Goal: Answer question/provide support: Share knowledge or assist other users

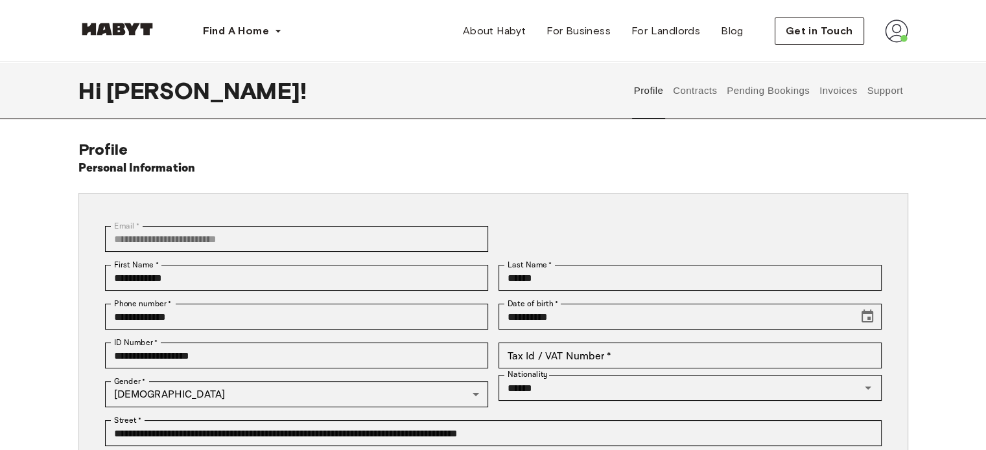
click at [879, 91] on button "Support" at bounding box center [885, 90] width 40 height 57
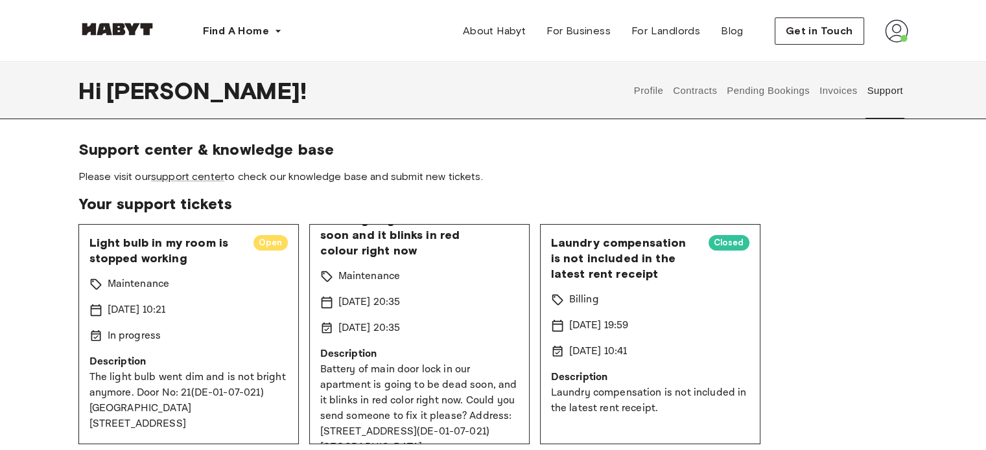
scroll to position [76, 0]
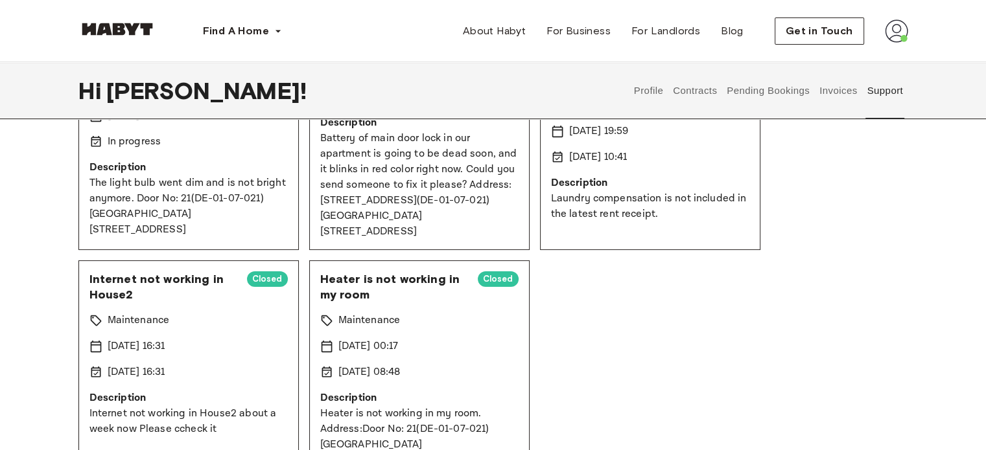
click at [270, 170] on p "Description" at bounding box center [188, 168] width 198 height 16
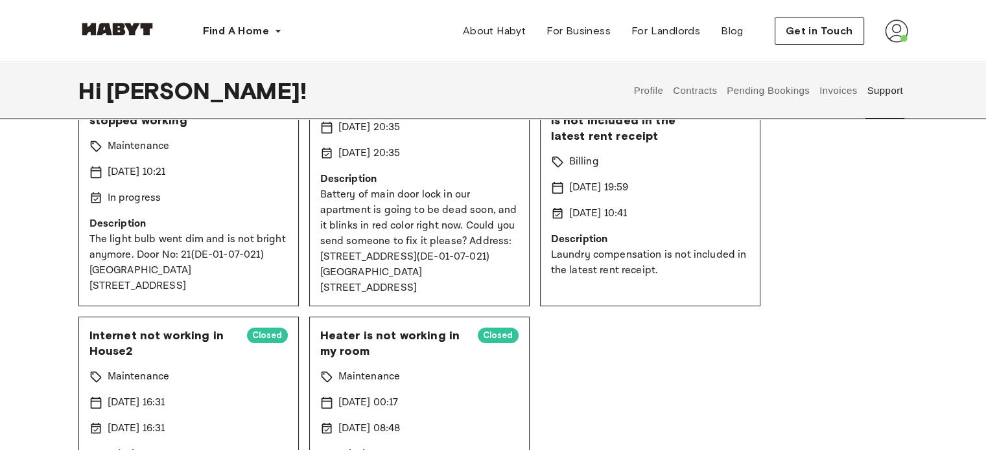
scroll to position [0, 0]
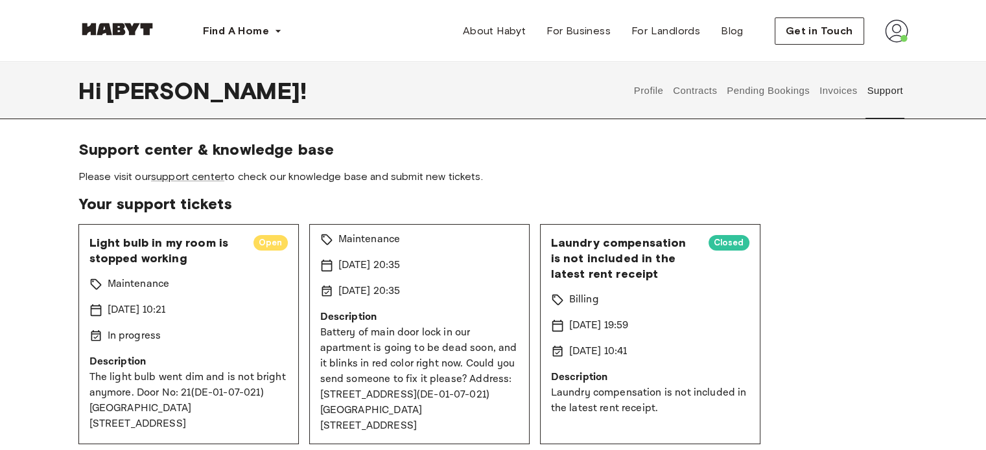
click at [262, 242] on span "Open" at bounding box center [270, 243] width 34 height 13
click at [204, 170] on link "support center" at bounding box center [187, 176] width 73 height 12
click at [157, 273] on div "Light bulb in my room is stopped working Open Maintenance 19 Jul 2025 10:21 In …" at bounding box center [188, 334] width 220 height 220
click at [264, 243] on span "Open" at bounding box center [270, 243] width 34 height 13
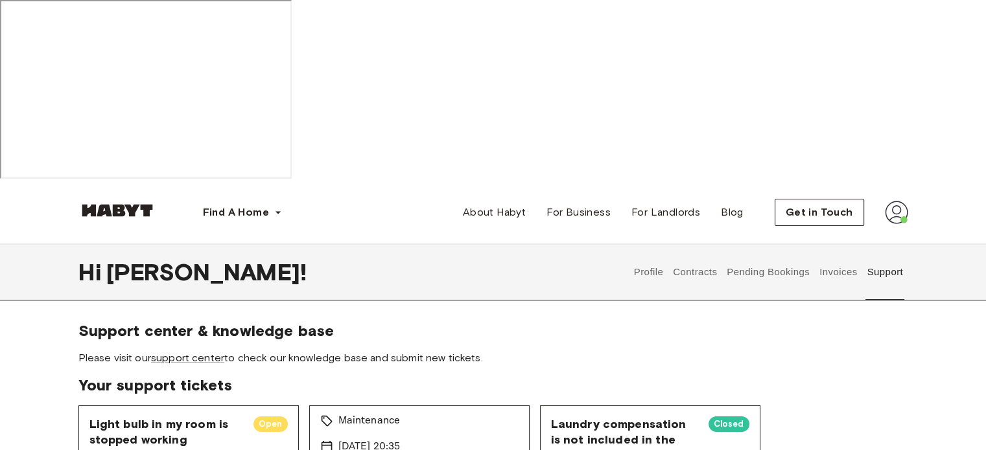
click at [140, 417] on span "Light bulb in my room is stopped working" at bounding box center [166, 432] width 154 height 31
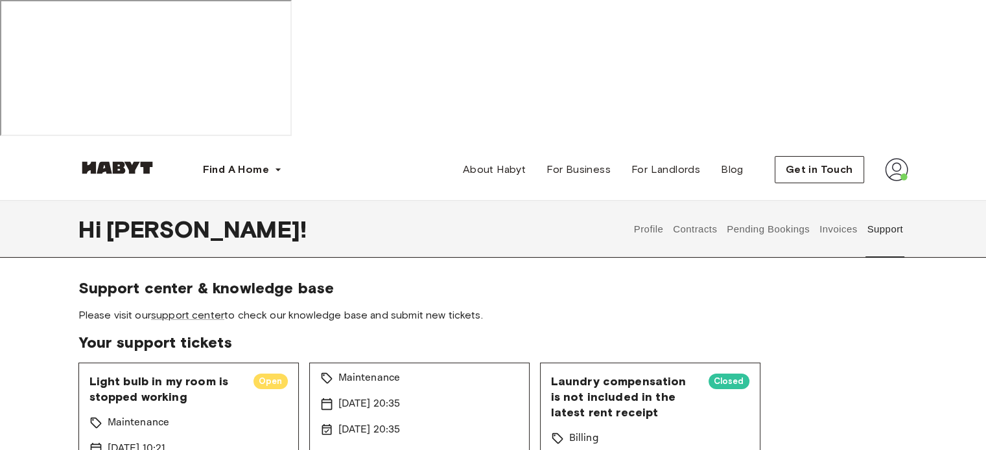
click at [117, 415] on p "Maintenance" at bounding box center [139, 423] width 62 height 16
click at [111, 374] on span "Light bulb in my room is stopped working" at bounding box center [166, 389] width 154 height 31
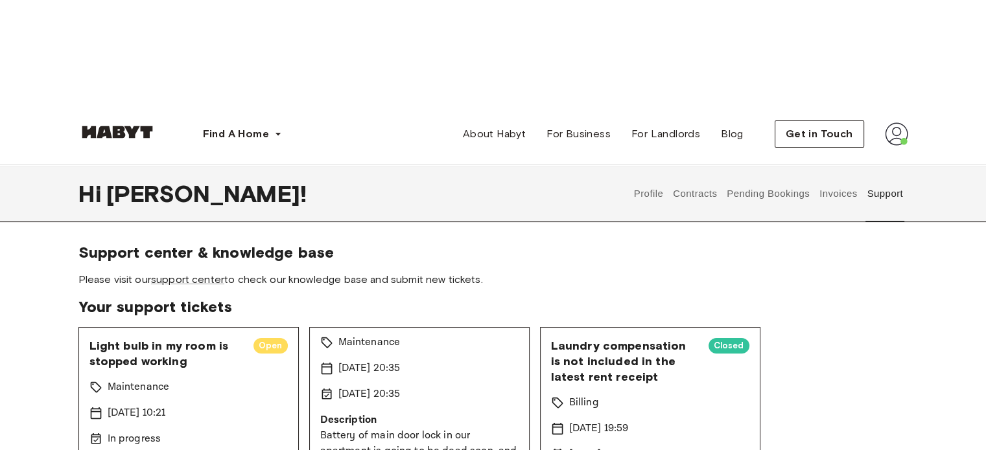
scroll to position [65, 0]
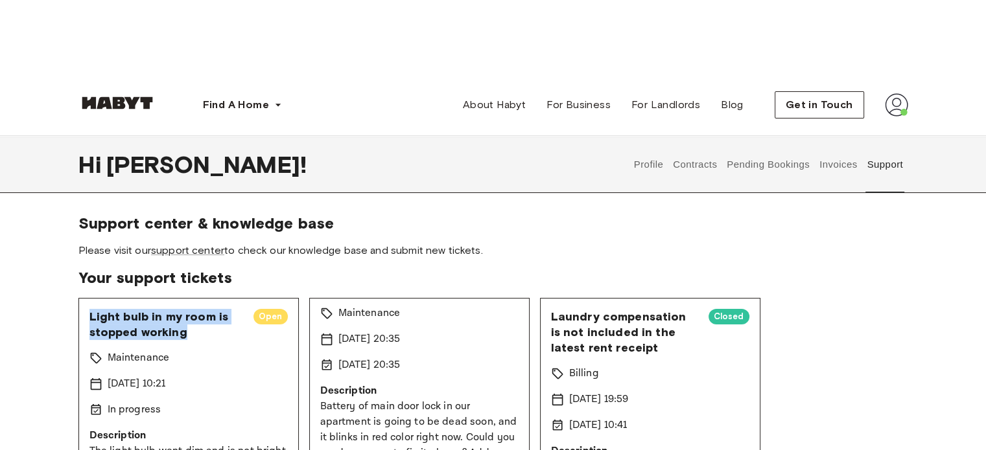
drag, startPoint x: 185, startPoint y: 191, endPoint x: 89, endPoint y: 183, distance: 96.2
click at [89, 309] on span "Light bulb in my room is stopped working" at bounding box center [166, 324] width 154 height 31
copy span "Light bulb in my room is stopped working"
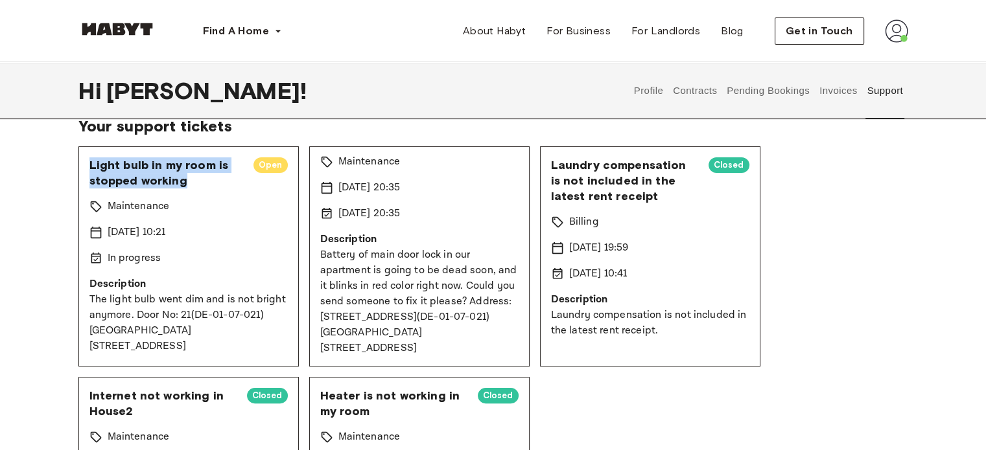
scroll to position [194, 0]
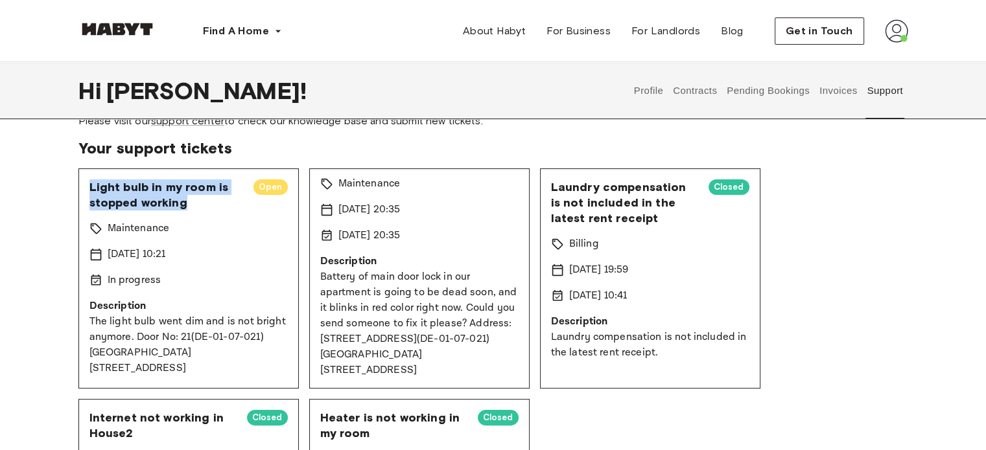
drag, startPoint x: 170, startPoint y: 246, endPoint x: 88, endPoint y: 181, distance: 104.7
click at [88, 181] on div "Light bulb in my room is stopped working Open Maintenance 19 Jul 2025 10:21 In …" at bounding box center [188, 278] width 220 height 220
copy p "The light bulb went dim and is not bright anymore. Door No: 21(DE-01-07-021) Ho…"
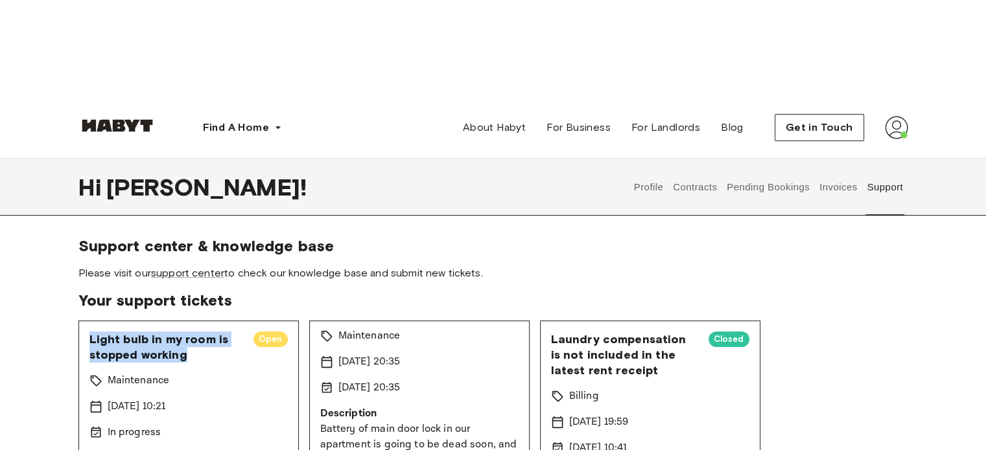
scroll to position [65, 0]
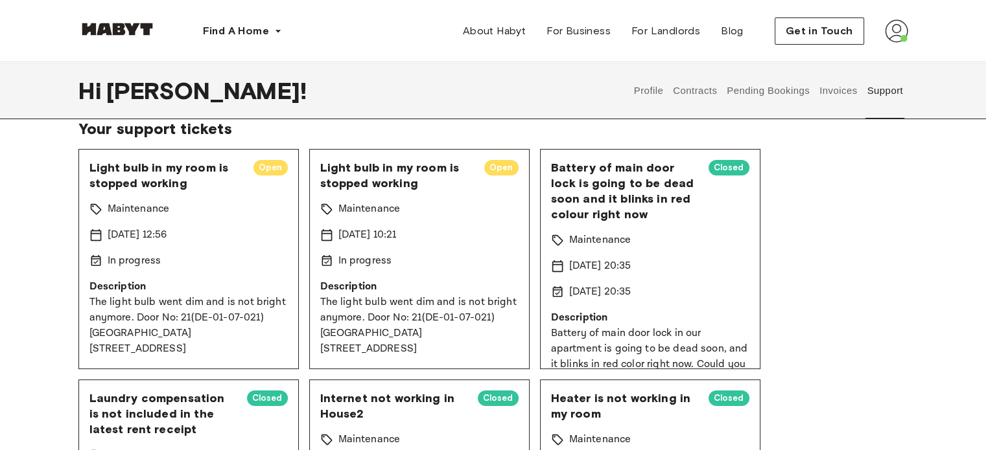
scroll to position [65, 0]
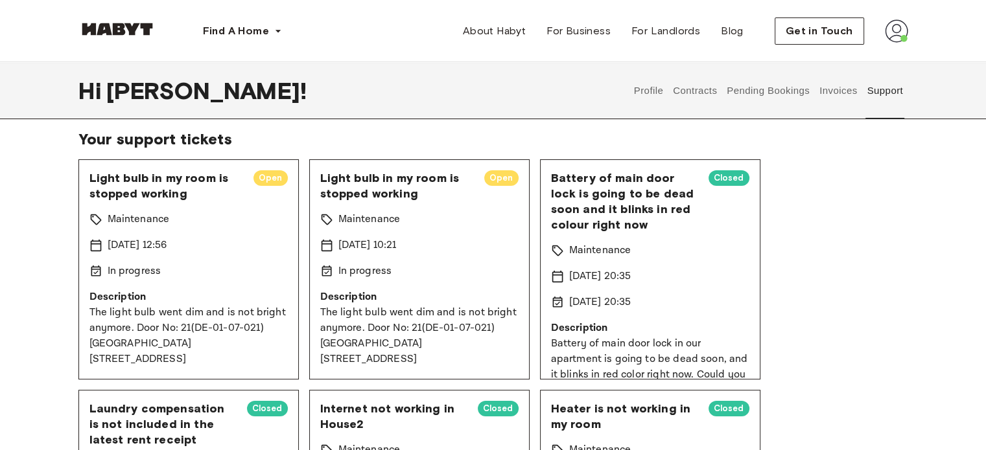
click at [224, 284] on div "Light bulb in my room is stopped working Open Maintenance [DATE] 12:56 In progr…" at bounding box center [188, 269] width 220 height 220
